Goal: Information Seeking & Learning: Learn about a topic

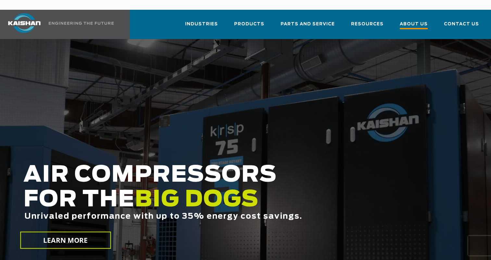
click at [413, 20] on span "About Us" at bounding box center [414, 24] width 28 height 9
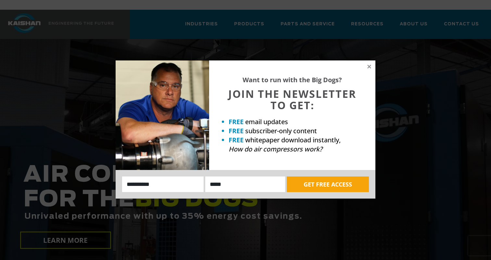
drag, startPoint x: 369, startPoint y: 69, endPoint x: 334, endPoint y: 53, distance: 39.0
click at [369, 69] on icon at bounding box center [369, 67] width 6 height 6
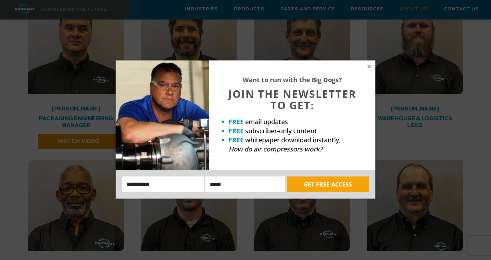
scroll to position [1293, 0]
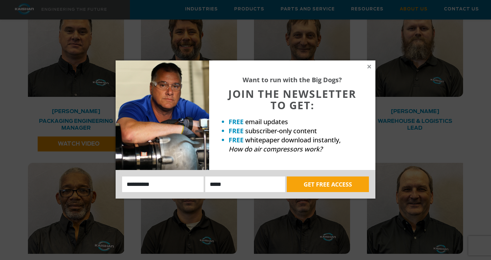
drag, startPoint x: 371, startPoint y: 68, endPoint x: 372, endPoint y: 114, distance: 45.5
click at [371, 68] on icon at bounding box center [369, 67] width 6 height 6
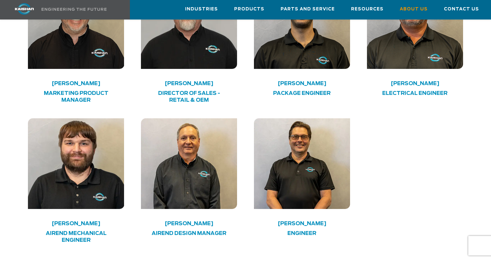
scroll to position [1809, 0]
